Goal: Task Accomplishment & Management: Use online tool/utility

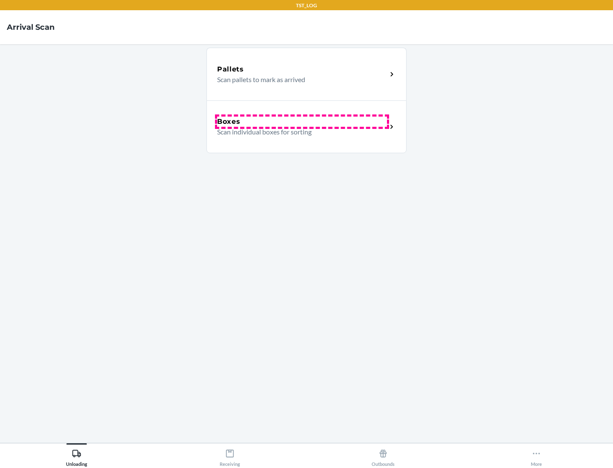
click at [302, 122] on div "Boxes" at bounding box center [302, 122] width 170 height 10
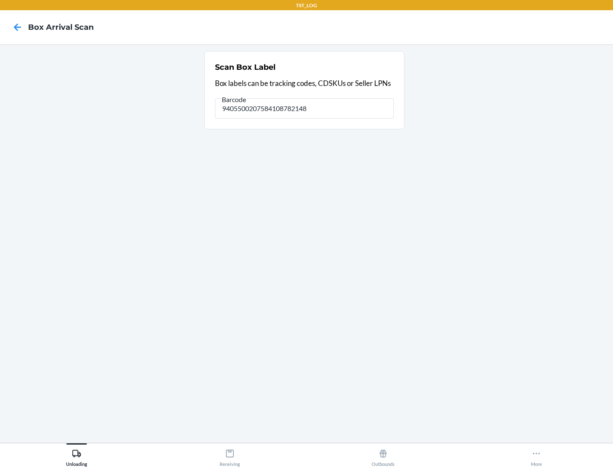
type input "9405500207584108782148"
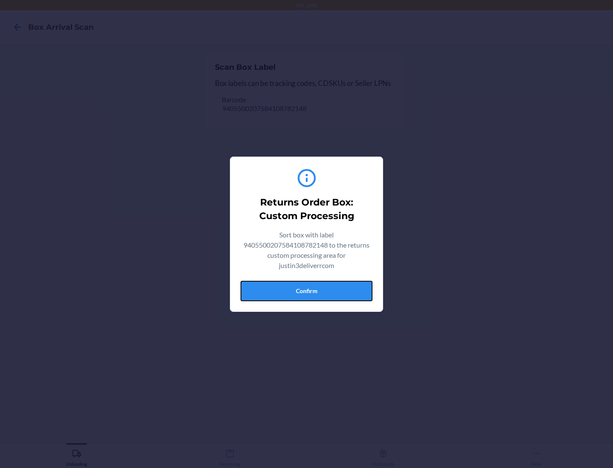
click at [306, 291] on button "Confirm" at bounding box center [306, 291] width 132 height 20
